Goal: Information Seeking & Learning: Learn about a topic

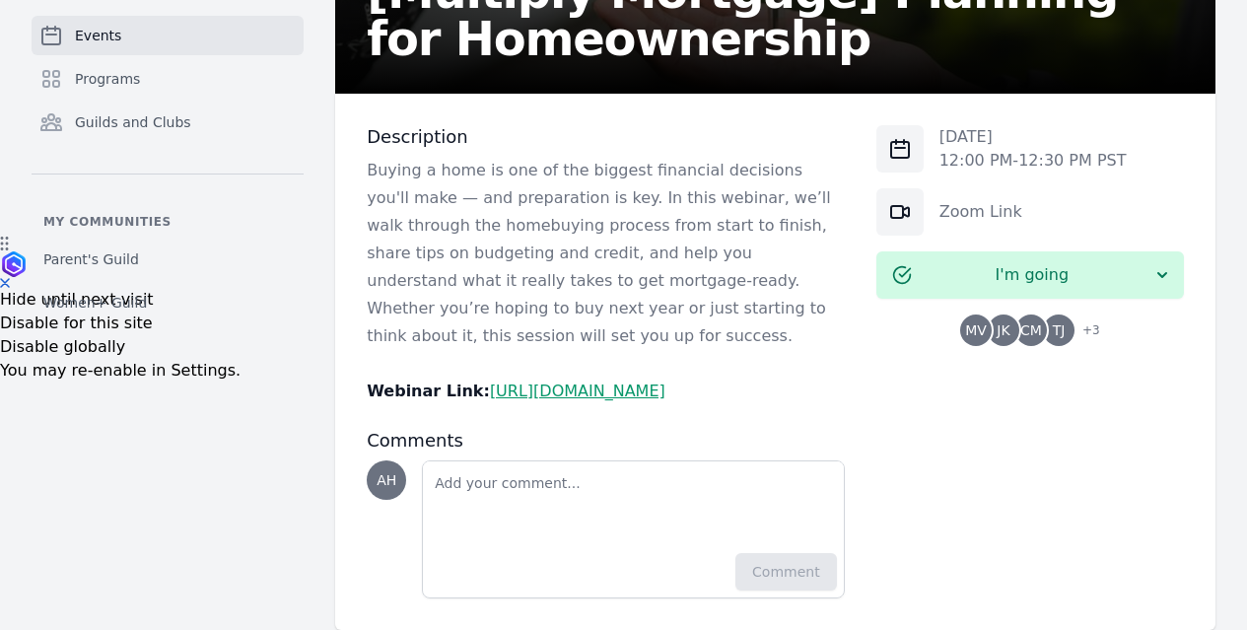
scroll to position [394, 0]
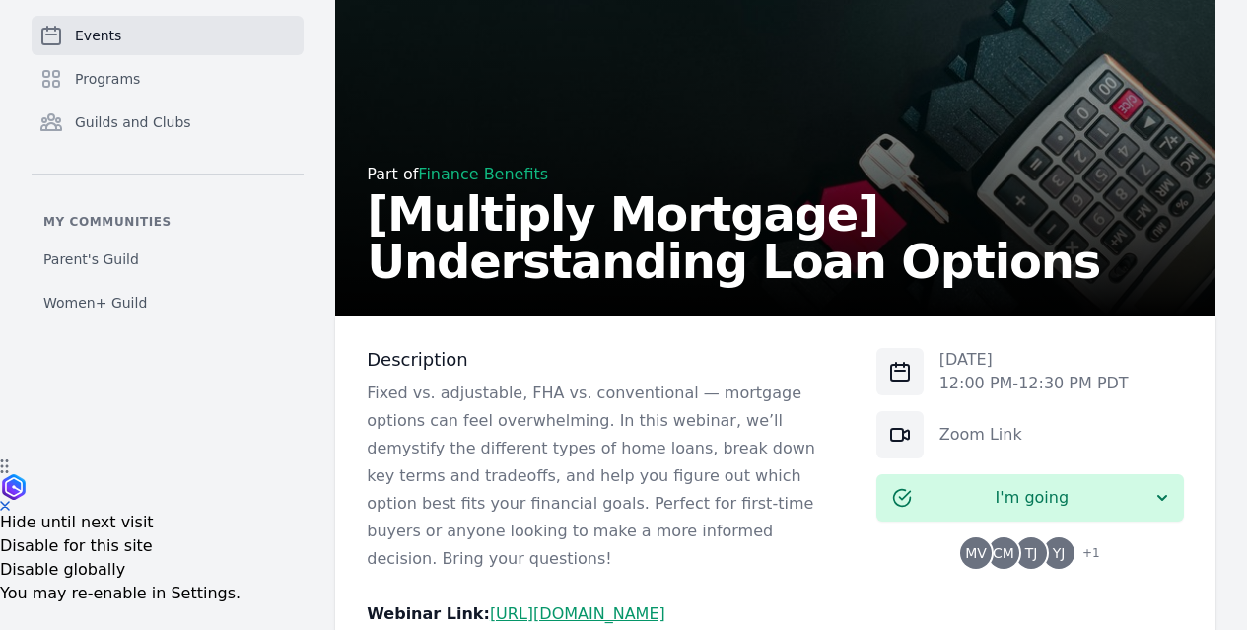
scroll to position [296, 0]
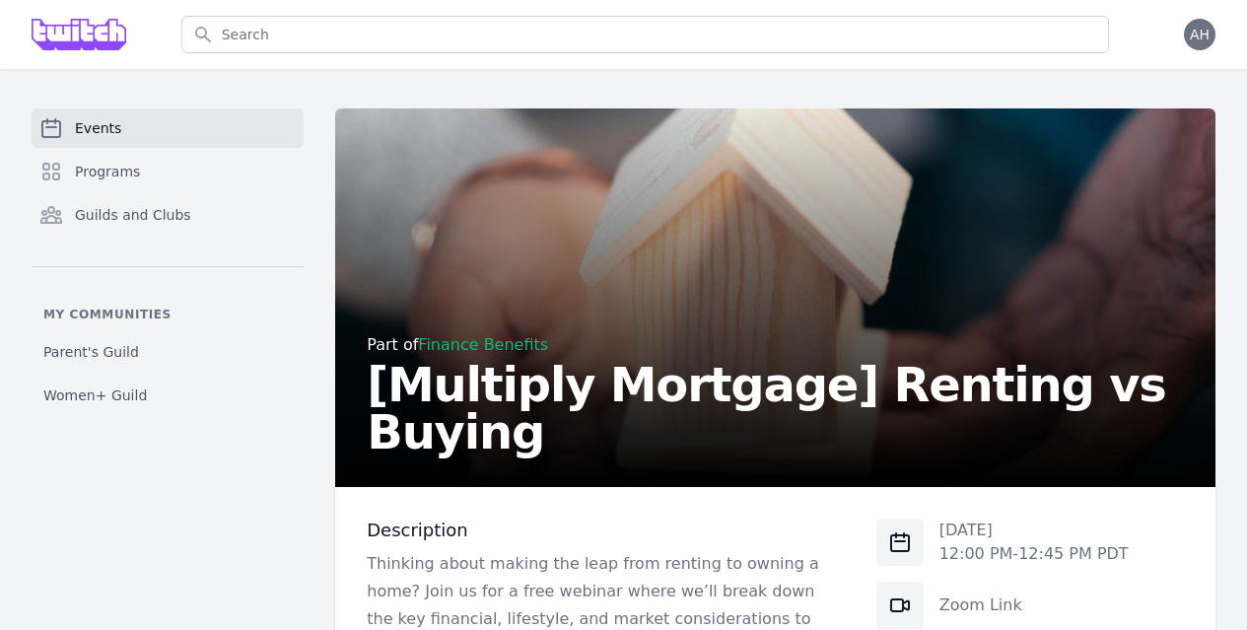
scroll to position [394, 0]
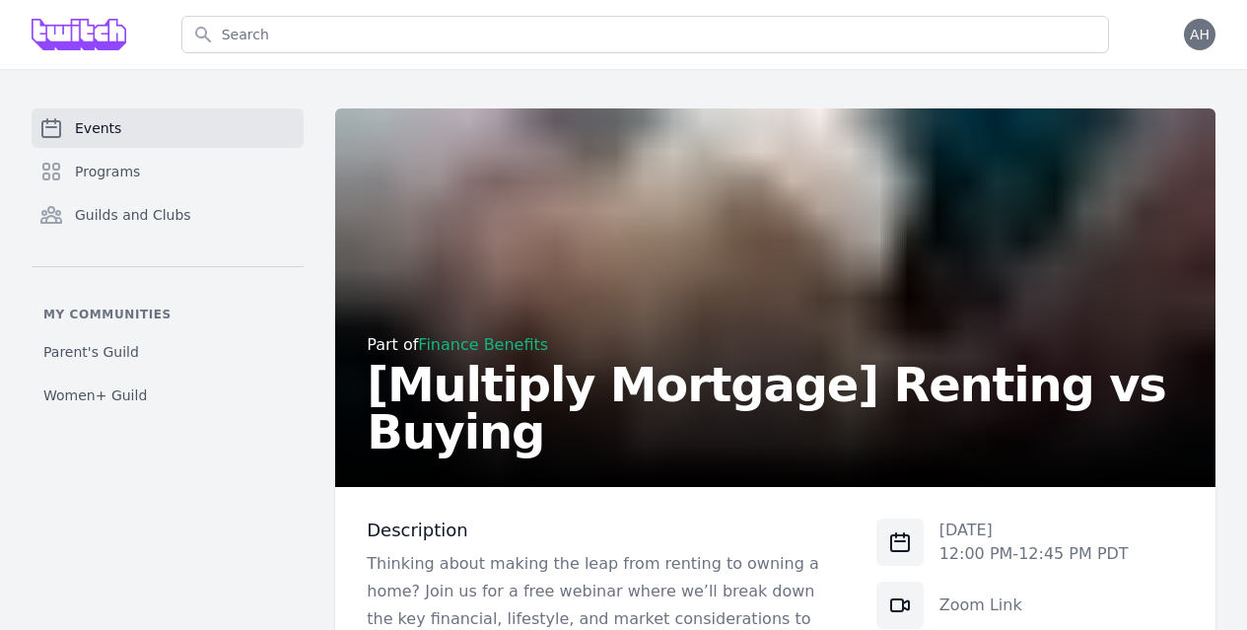
scroll to position [197, 0]
